Goal: Ask a question

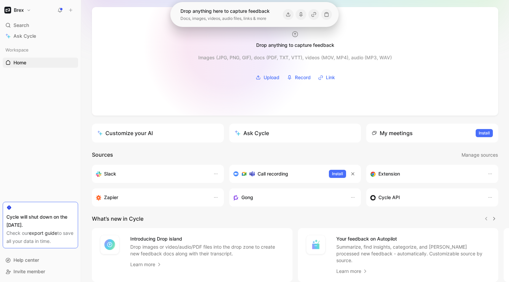
scroll to position [59, 0]
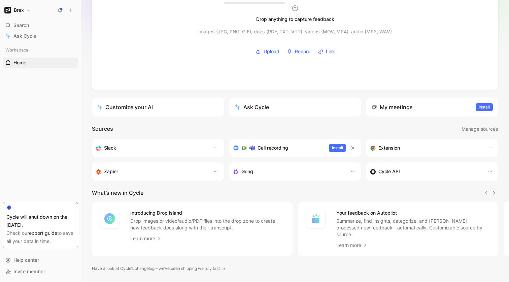
click at [261, 109] on div "Ask Cycle" at bounding box center [252, 107] width 34 height 8
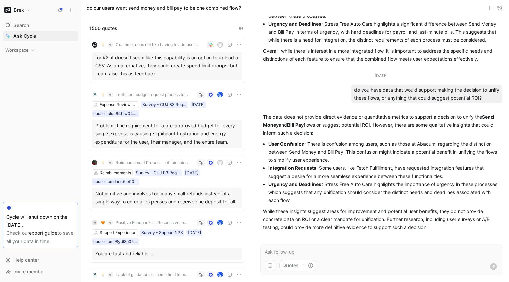
click at [31, 49] on icon at bounding box center [33, 49] width 5 height 5
click at [27, 64] on link "Home G then H" at bounding box center [40, 63] width 75 height 10
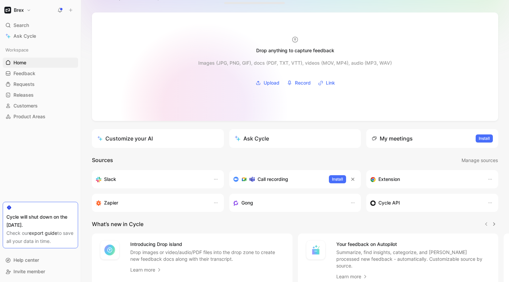
scroll to position [37, 0]
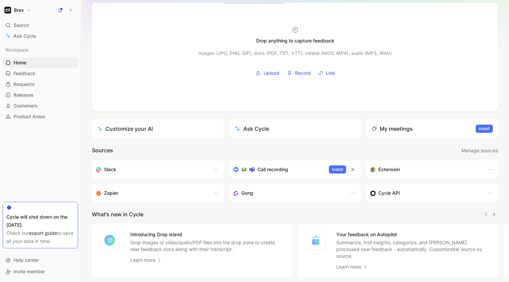
click at [192, 132] on link "Customize your AI" at bounding box center [158, 128] width 132 height 19
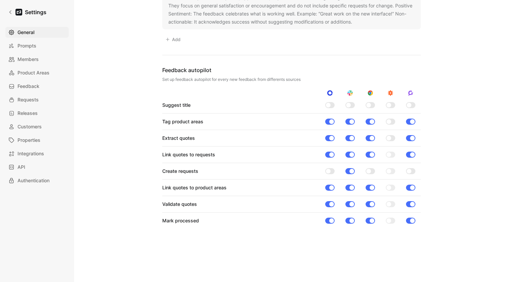
scroll to position [539, 0]
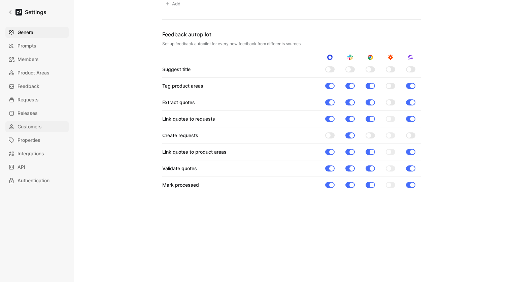
click at [39, 128] on span "Customers" at bounding box center [30, 127] width 24 height 8
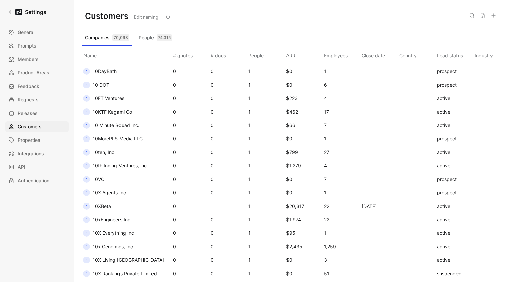
scroll to position [596, 0]
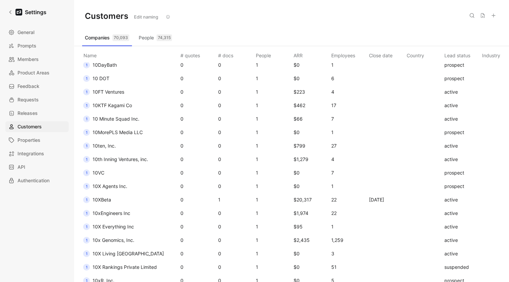
click at [471, 16] on use at bounding box center [472, 15] width 4 height 4
type input "blindpay"
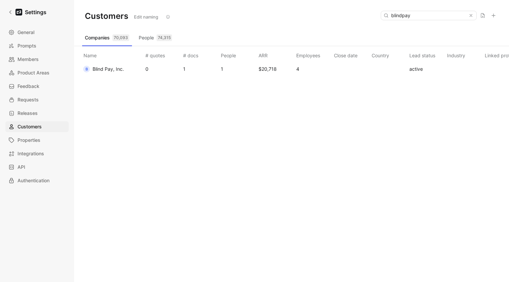
click at [105, 68] on span "Blind Pay, Inc." at bounding box center [108, 69] width 31 height 6
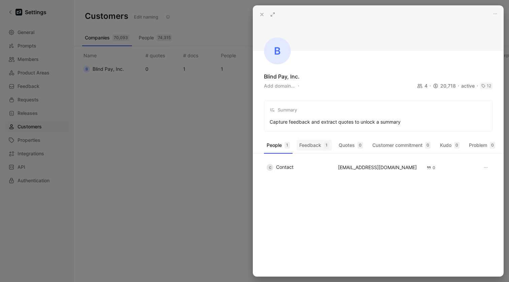
click at [310, 146] on button "Feedback 1" at bounding box center [314, 145] width 35 height 11
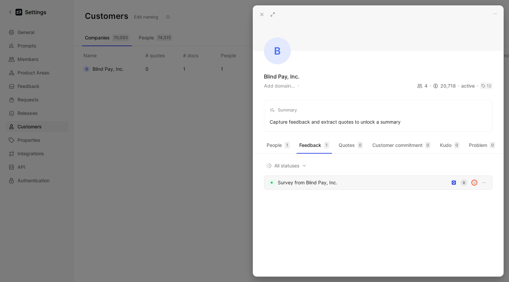
click at [308, 184] on div "Survey from Blind Pay, Inc." at bounding box center [363, 182] width 170 height 8
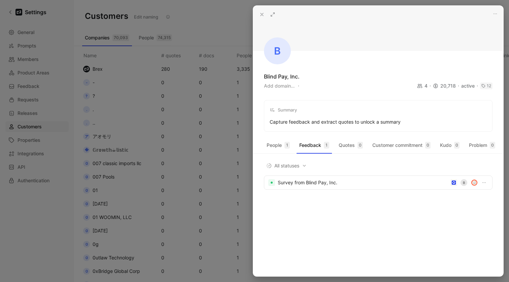
click at [264, 16] on icon at bounding box center [261, 14] width 5 height 5
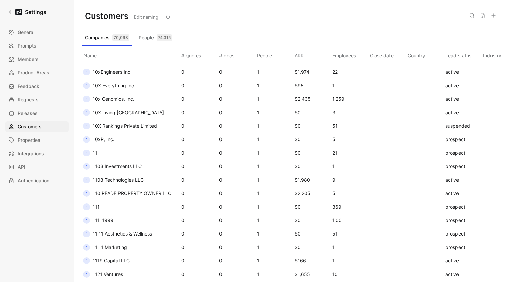
scroll to position [843, 0]
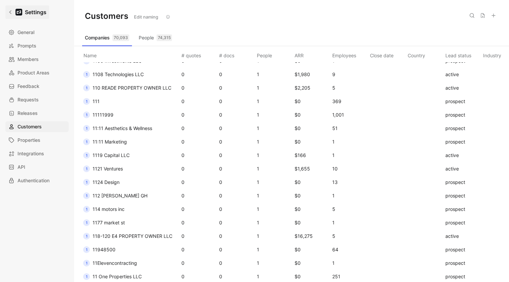
click at [7, 11] on link "Settings" at bounding box center [27, 11] width 44 height 13
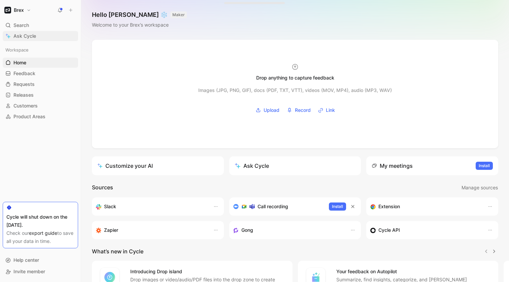
click at [29, 34] on span "Ask Cycle" at bounding box center [24, 36] width 23 height 8
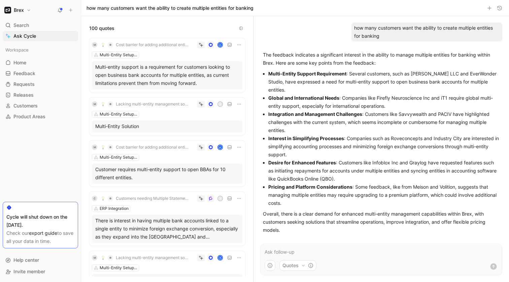
scroll to position [8, 0]
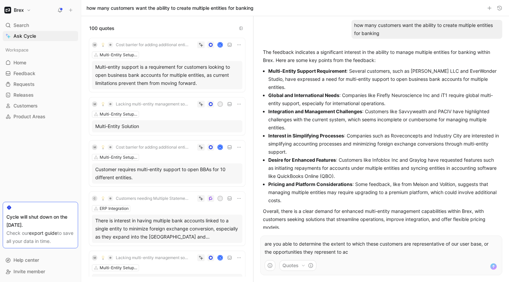
drag, startPoint x: 309, startPoint y: 252, endPoint x: 417, endPoint y: 252, distance: 107.7
click at [415, 252] on p "are you able to determine the extent to which these customers are representativ…" at bounding box center [381, 248] width 233 height 16
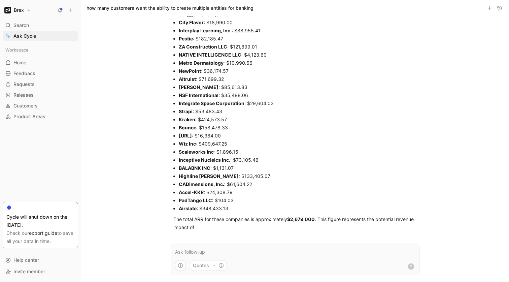
scroll to position [672, 0]
